Goal: Information Seeking & Learning: Find specific page/section

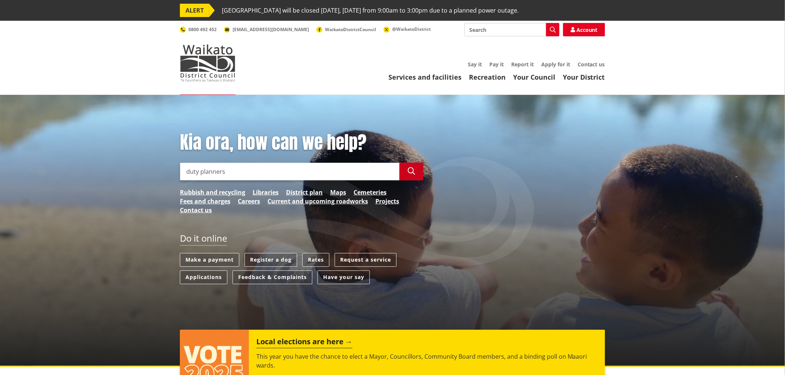
type input "duty planners"
click at [415, 171] on icon "button" at bounding box center [411, 171] width 7 height 7
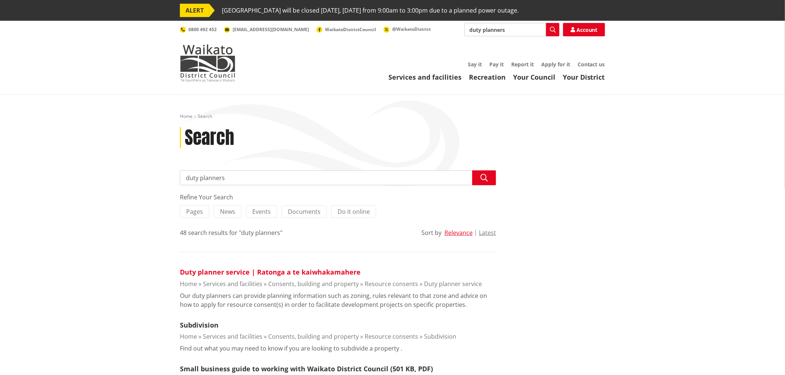
click at [287, 273] on link "Duty planner service | Ratonga a te kaiwhakamahere" at bounding box center [270, 272] width 181 height 9
